Goal: Check status: Check status

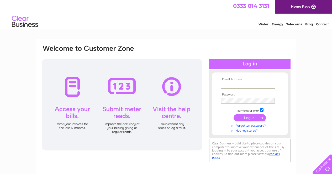
click at [240, 88] on input "text" at bounding box center [247, 86] width 55 height 6
type input "sivapream@yahoo.co.uk"
click at [248, 117] on input "submit" at bounding box center [249, 117] width 32 height 7
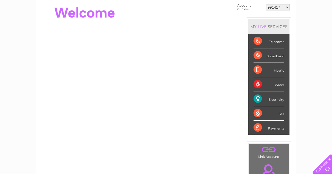
scroll to position [63, 0]
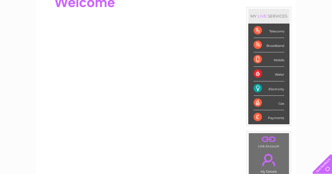
click at [261, 90] on div "Electricity" at bounding box center [268, 89] width 31 height 14
click at [273, 90] on div "Electricity" at bounding box center [268, 89] width 31 height 14
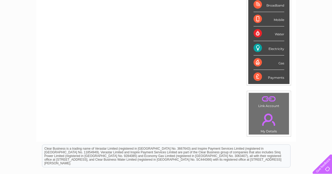
scroll to position [101, 0]
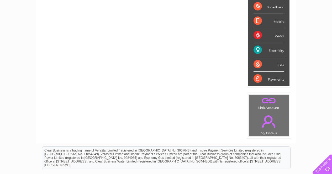
click at [270, 55] on div "Electricity" at bounding box center [268, 50] width 31 height 14
click at [269, 51] on div "Electricity" at bounding box center [268, 50] width 31 height 14
click at [264, 52] on div "Electricity" at bounding box center [268, 50] width 31 height 14
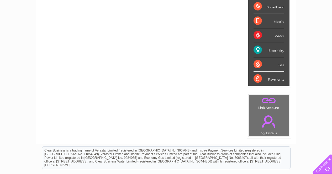
click at [264, 52] on div "Electricity" at bounding box center [268, 50] width 31 height 14
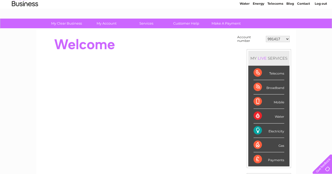
scroll to position [18, 0]
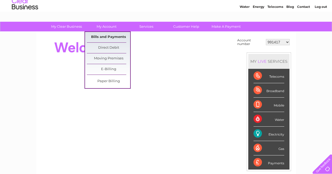
click at [107, 36] on link "Bills and Payments" at bounding box center [108, 37] width 43 height 10
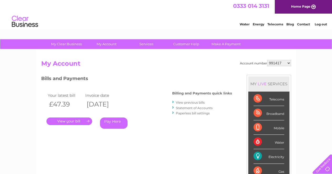
click at [288, 64] on select "991417 30291581" at bounding box center [279, 63] width 24 height 6
select select "30291581"
click at [267, 60] on select "991417 30291581" at bounding box center [279, 63] width 24 height 6
click at [289, 64] on select "991417 30291581" at bounding box center [279, 63] width 24 height 6
select select "991417"
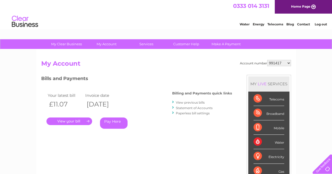
click at [267, 60] on select "991417 30291581" at bounding box center [279, 63] width 24 height 6
